Goal: Task Accomplishment & Management: Complete application form

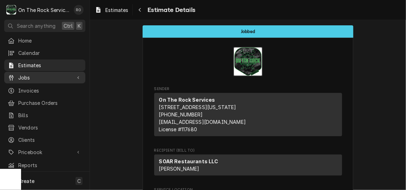
scroll to position [339, 0]
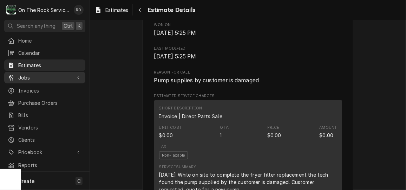
click at [39, 74] on span "Jobs" at bounding box center [44, 77] width 53 height 7
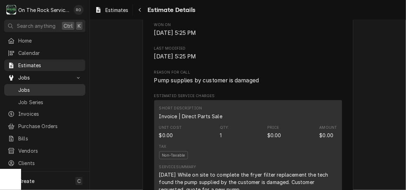
click at [39, 90] on span "Jobs" at bounding box center [50, 89] width 64 height 7
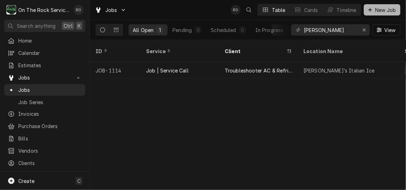
click at [377, 12] on span "New Job" at bounding box center [386, 9] width 24 height 7
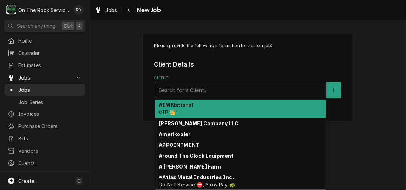
click at [200, 91] on div "Client" at bounding box center [241, 90] width 164 height 13
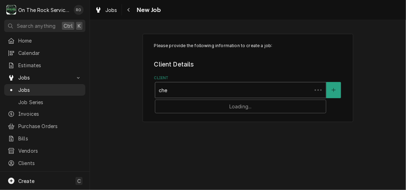
type input "chee"
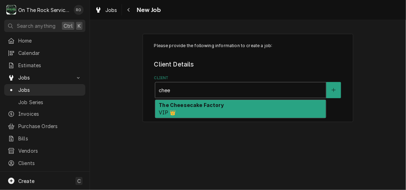
click at [199, 106] on strong "The Cheesecake Factory" at bounding box center [191, 105] width 65 height 6
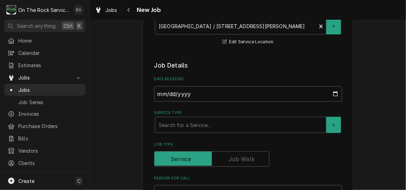
scroll to position [252, 0]
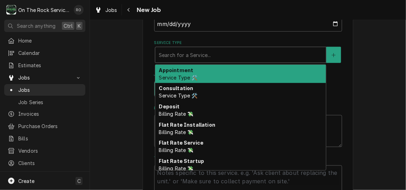
click at [221, 54] on div "Service Type" at bounding box center [241, 54] width 164 height 13
type textarea "x"
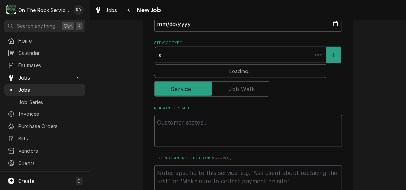
type input "se"
type textarea "x"
type input "ser"
type textarea "x"
type input "serv"
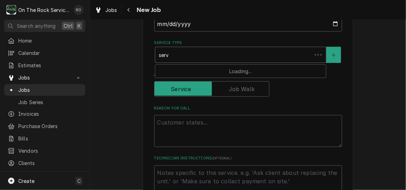
type textarea "x"
type input "servi"
type textarea "x"
type input "servic"
type textarea "x"
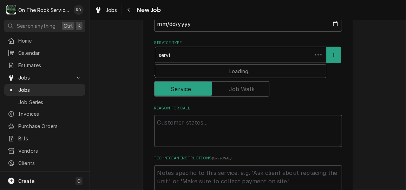
type input "service"
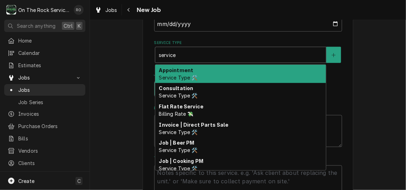
type textarea "x"
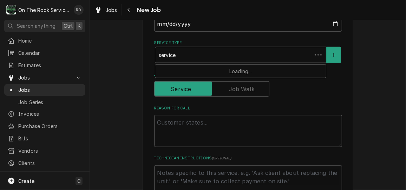
type input "service c"
type textarea "x"
type input "service ca"
type textarea "x"
type input "service cal"
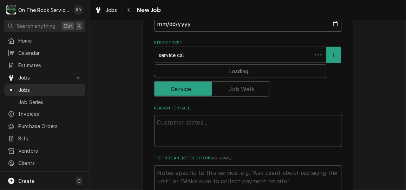
type textarea "x"
type input "service call"
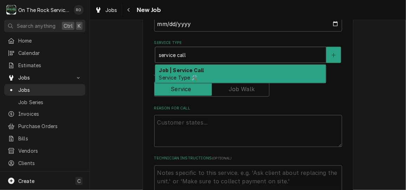
click at [224, 69] on div "Job | Service Call Service Type 🛠️" at bounding box center [240, 74] width 171 height 18
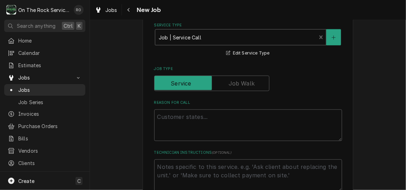
scroll to position [273, 0]
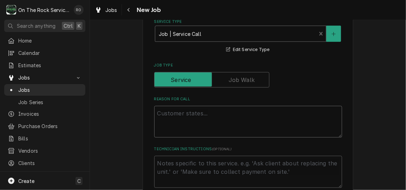
click at [219, 126] on textarea "Reason For Call" at bounding box center [248, 122] width 188 height 32
click at [191, 113] on textarea "Reason For Call" at bounding box center [248, 122] width 188 height 32
paste textarea "Tracking Number 327929701"
type textarea "x"
type textarea "Tracking Number 327929701"
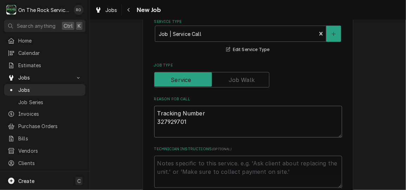
click at [155, 122] on textarea "Tracking Number 327929701" at bounding box center [248, 122] width 188 height 32
type textarea "x"
type textarea "Tracking Number327929701"
type textarea "x"
type textarea "Tracking Number 327929701"
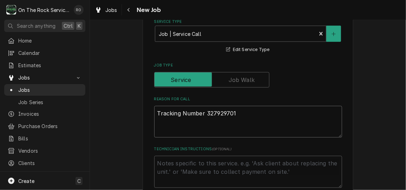
click at [247, 116] on textarea "Tracking Number 327929701" at bounding box center [248, 122] width 188 height 32
type textarea "x"
type textarea "Tracking Number 327929701"
type textarea "x"
type textarea "Tracking Number 327929701"
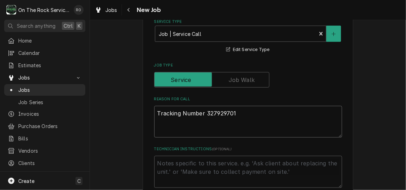
click at [165, 124] on textarea "Tracking Number 327929701" at bounding box center [248, 122] width 188 height 32
paste textarea "Problem Description "COOK LINE / Kitchen/Bar/Bakery Equipment / Pasta Cooker / …"
type textarea "x"
type textarea "Tracking Number 327929701 Problem Description "COOK LINE / Kitchen/Bar/Bakery E…"
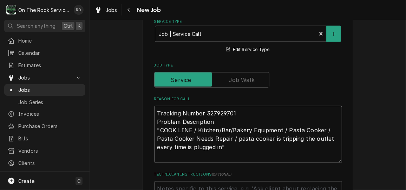
type textarea "x"
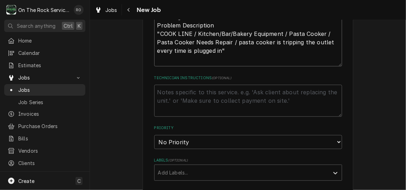
scroll to position [389, 0]
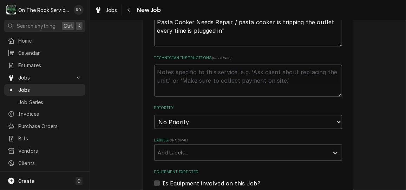
type textarea "Tracking Number 327929701 Problem Description "COOK LINE / Kitchen/Bar/Bakery E…"
click at [219, 123] on select "No Priority Urgent High Medium Low" at bounding box center [248, 122] width 188 height 14
select select "1"
click at [154, 115] on select "No Priority Urgent High Medium Low" at bounding box center [248, 122] width 188 height 14
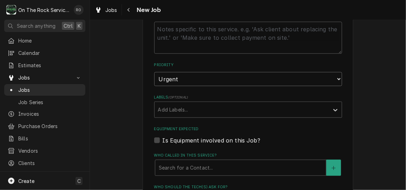
type textarea "x"
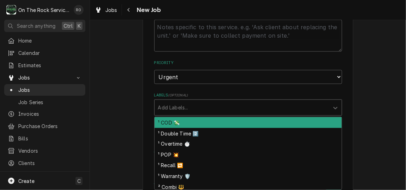
click at [210, 113] on div "Labels" at bounding box center [242, 107] width 168 height 13
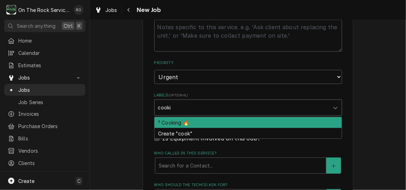
type input "cookin"
click at [206, 119] on div "² Cooking 🔥" at bounding box center [248, 122] width 187 height 11
type textarea "x"
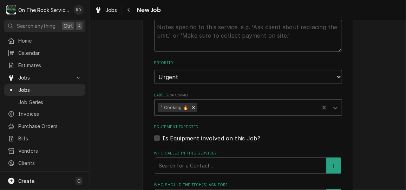
type textarea "x"
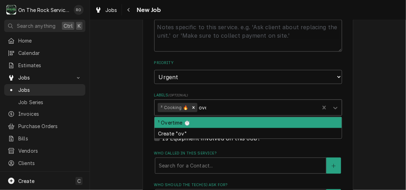
type input "over"
click at [206, 119] on div "¹ Overtime ⏱️" at bounding box center [248, 122] width 187 height 11
type textarea "x"
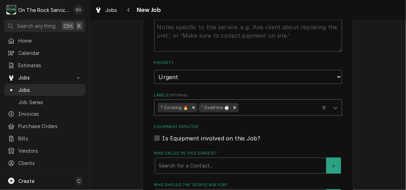
type textarea "x"
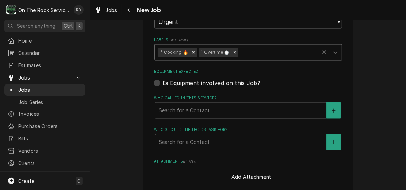
scroll to position [494, 0]
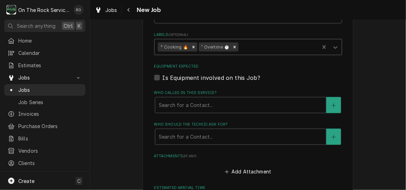
click at [163, 78] on label "Is Equipment involved on this Job?" at bounding box center [212, 77] width 98 height 8
click at [163, 78] on input "Equipment Expected" at bounding box center [257, 80] width 188 height 15
checkbox input "true"
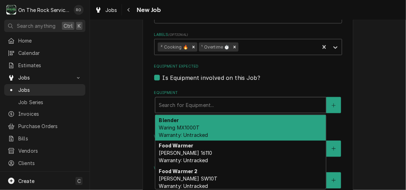
click at [171, 98] on div "Search for Equipment..." at bounding box center [240, 104] width 171 height 15
type textarea "x"
type input "p"
type textarea "x"
type input "pa"
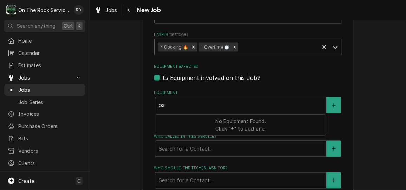
type textarea "x"
type input "pas"
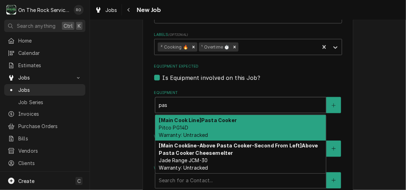
click at [178, 123] on strong "[Main Cook Line] Pasta Cooker" at bounding box center [198, 120] width 78 height 6
type textarea "x"
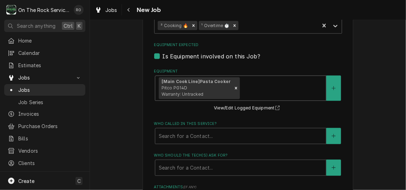
scroll to position [516, 0]
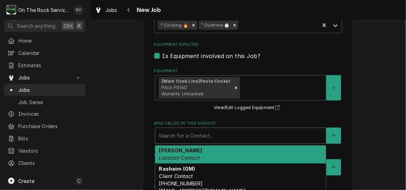
click at [178, 134] on div "Who called in this service?" at bounding box center [241, 135] width 164 height 13
click at [180, 150] on div "Fernando Location Contact" at bounding box center [240, 154] width 171 height 18
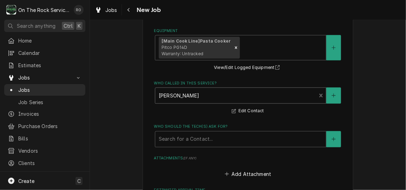
scroll to position [557, 0]
click at [179, 141] on div "Who should the tech(s) ask for?" at bounding box center [241, 138] width 164 height 13
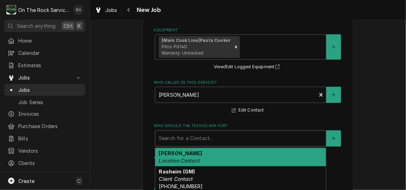
click at [183, 157] on div "Fernando Location Contact" at bounding box center [240, 157] width 171 height 18
type textarea "x"
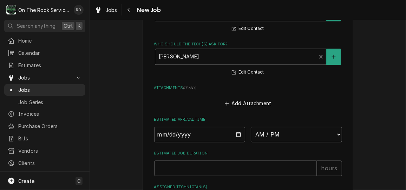
scroll to position [639, 0]
click at [235, 134] on input "Date" at bounding box center [199, 133] width 91 height 15
type input "2025-10-05"
type textarea "x"
click at [286, 135] on select "AM / PM 6:00 AM 6:15 AM 6:30 AM 6:45 AM 7:00 AM 7:15 AM 7:30 AM 7:45 AM 8:00 AM…" at bounding box center [296, 133] width 91 height 15
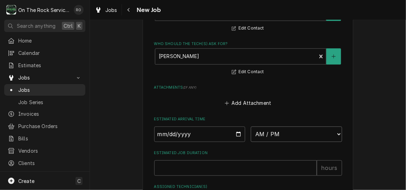
select select "07:00:00"
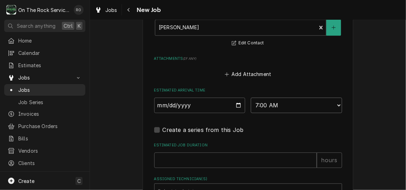
scroll to position [669, 0]
click at [198, 164] on input "Estimated Job Duration" at bounding box center [235, 158] width 163 height 15
type textarea "x"
type input "2"
type textarea "x"
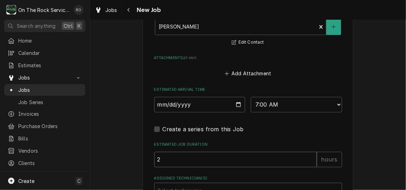
type input "2"
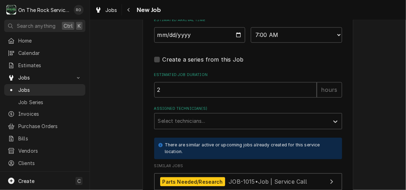
scroll to position [741, 0]
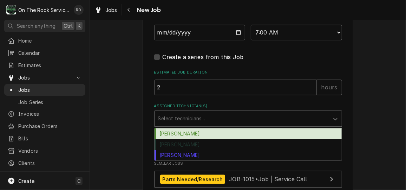
click at [196, 120] on div "Assigned Technician(s)" at bounding box center [242, 118] width 168 height 13
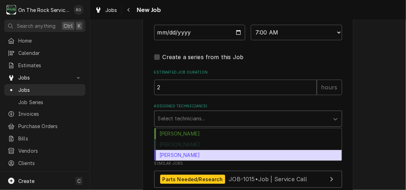
click at [197, 151] on div "Todd Brady" at bounding box center [248, 155] width 187 height 11
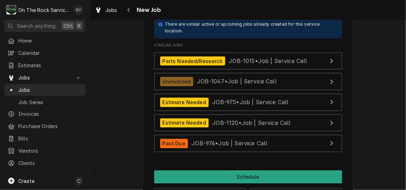
scroll to position [886, 0]
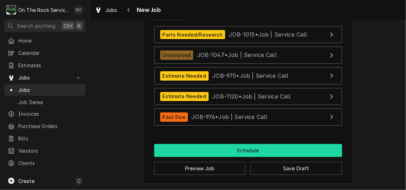
click at [215, 150] on button "Schedule" at bounding box center [248, 150] width 188 height 13
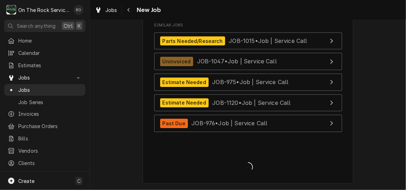
type textarea "x"
